Goal: Task Accomplishment & Management: Manage account settings

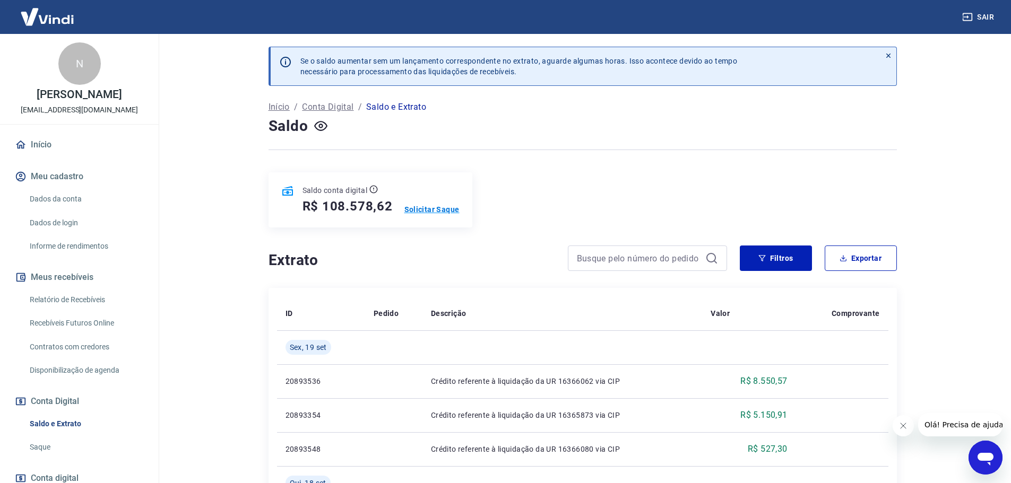
click at [431, 208] on p "Solicitar Saque" at bounding box center [431, 209] width 55 height 11
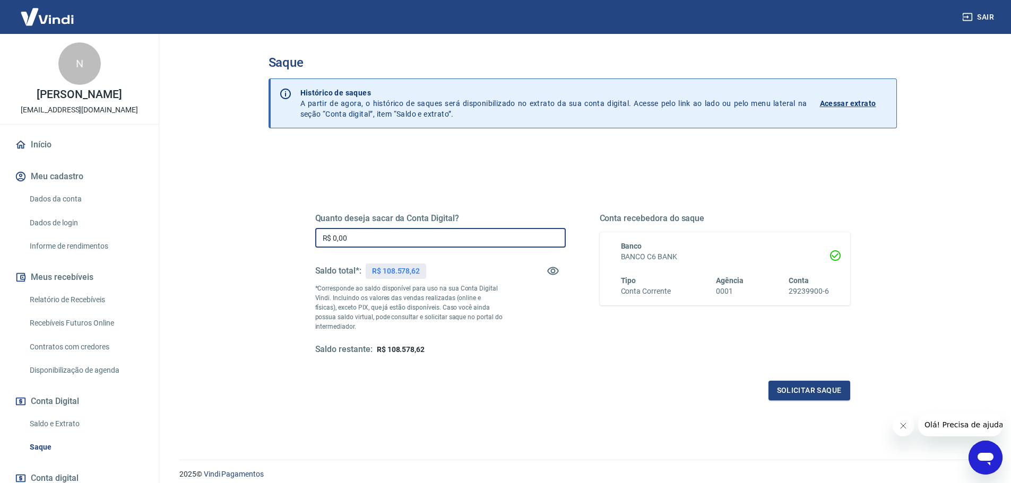
drag, startPoint x: 368, startPoint y: 237, endPoint x: 314, endPoint y: 237, distance: 54.1
click at [314, 236] on div "Quanto deseja sacar da Conta Digital? R$ 0,00 ​ Saldo total*: R$ 108.578,62 *Co…" at bounding box center [582, 290] width 560 height 247
type input "R$ 105.000,00"
click at [803, 390] on button "Solicitar saque" at bounding box center [809, 391] width 82 height 20
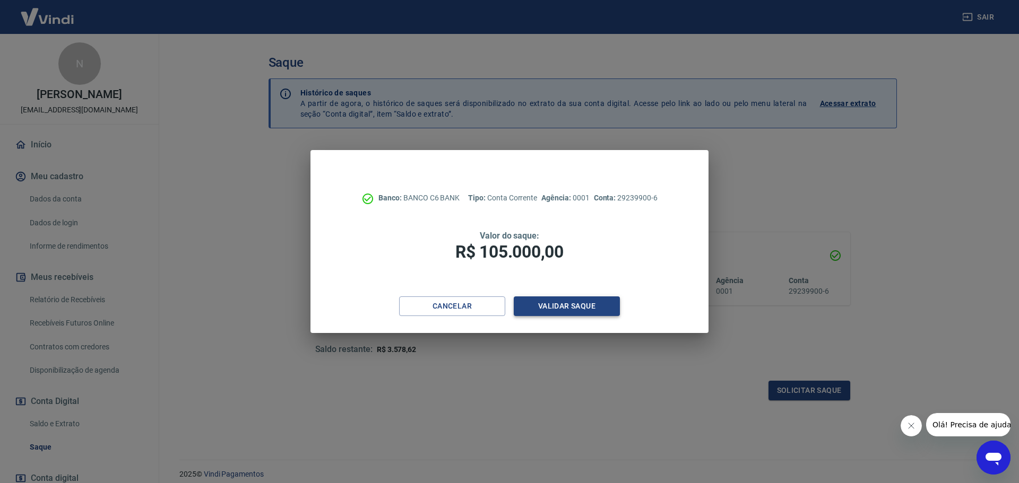
click at [587, 305] on button "Validar saque" at bounding box center [567, 307] width 106 height 20
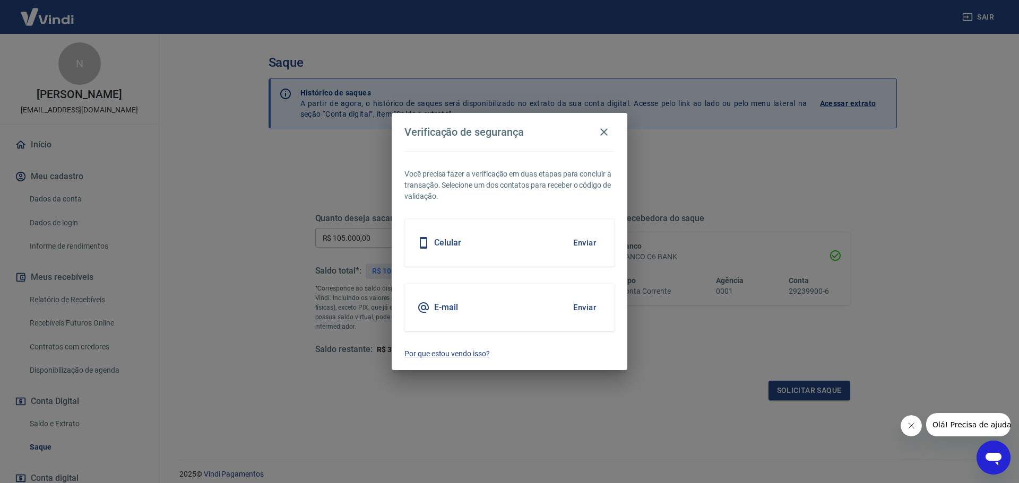
click at [580, 308] on button "Enviar" at bounding box center [584, 308] width 34 height 22
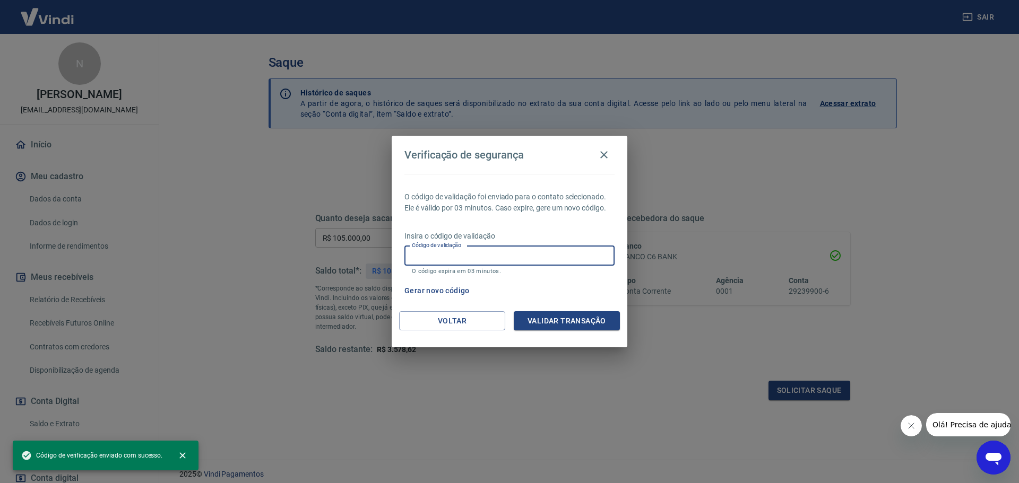
click at [461, 256] on input "Código de validação" at bounding box center [509, 256] width 210 height 20
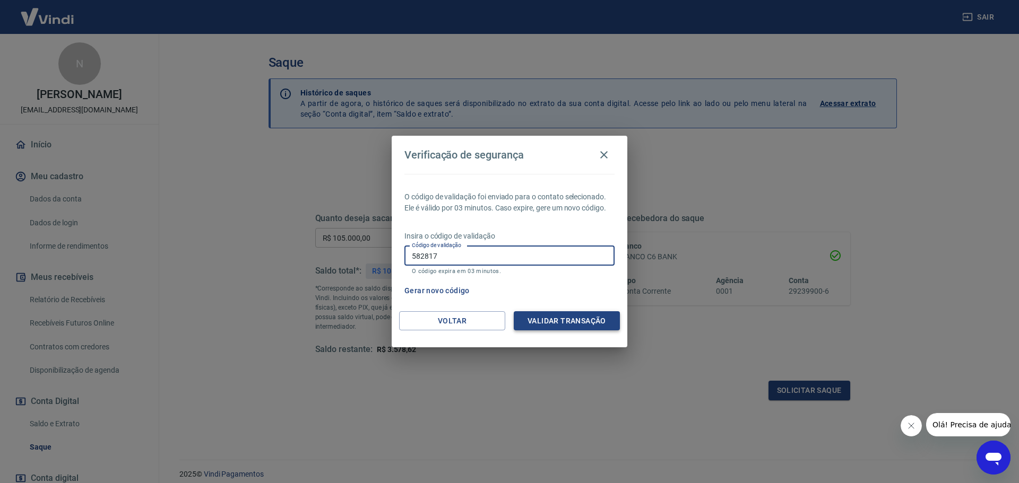
type input "582817"
click at [552, 319] on button "Validar transação" at bounding box center [567, 321] width 106 height 20
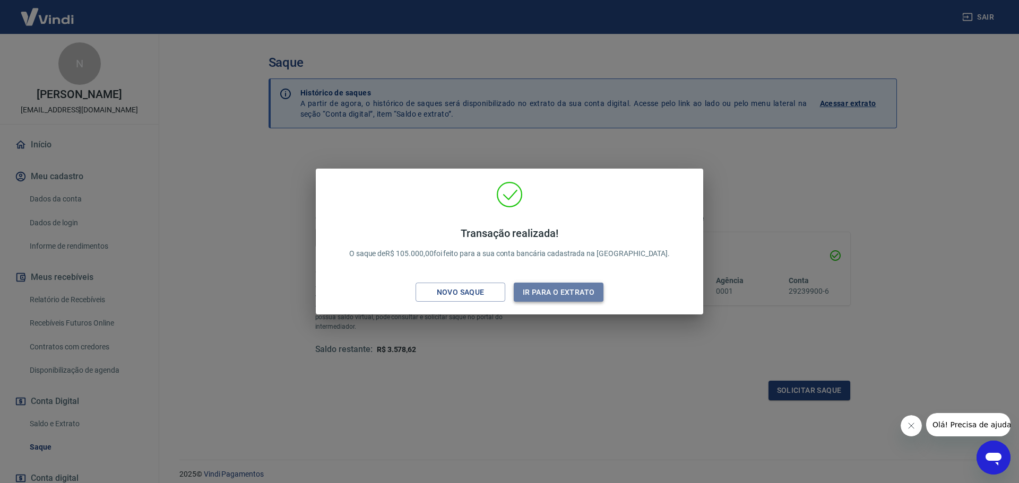
click at [541, 291] on button "Ir para o extrato" at bounding box center [559, 293] width 90 height 20
